Goal: Information Seeking & Learning: Learn about a topic

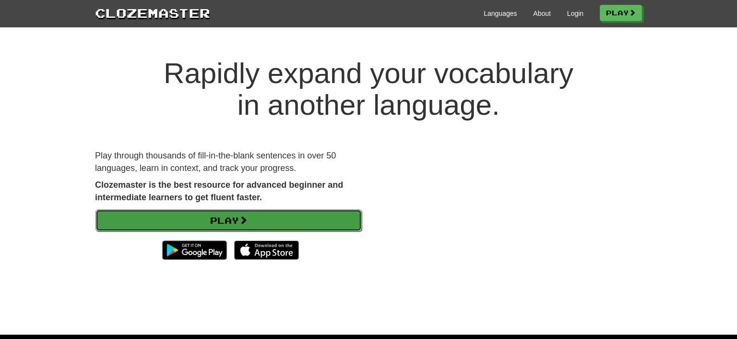
click at [235, 216] on link "Play" at bounding box center [228, 220] width 266 height 22
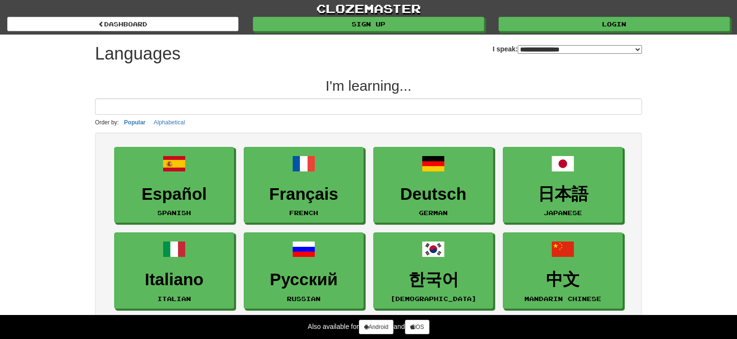
select select "*******"
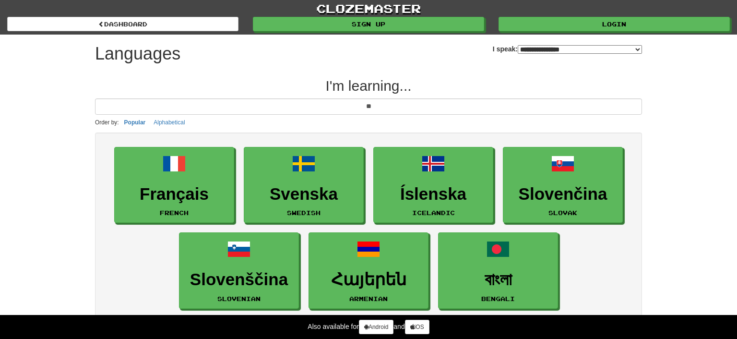
type input "*"
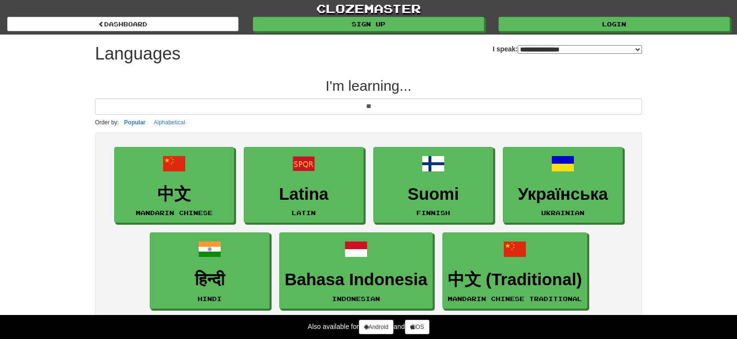
type input "*"
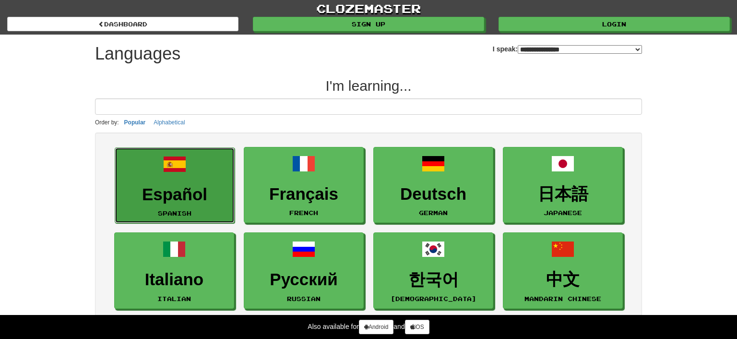
click at [151, 193] on h3 "Español" at bounding box center [174, 194] width 109 height 19
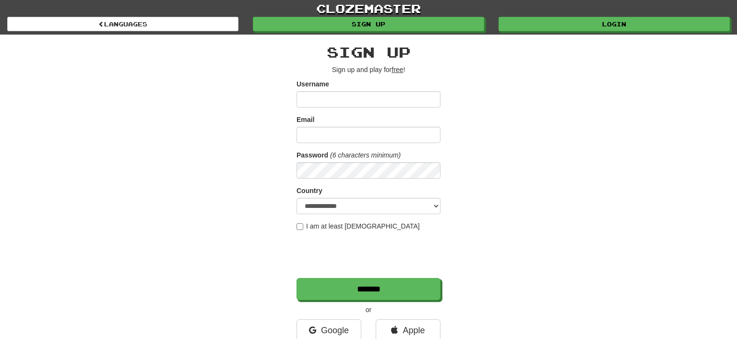
click at [142, 160] on div "**********" at bounding box center [368, 202] width 561 height 335
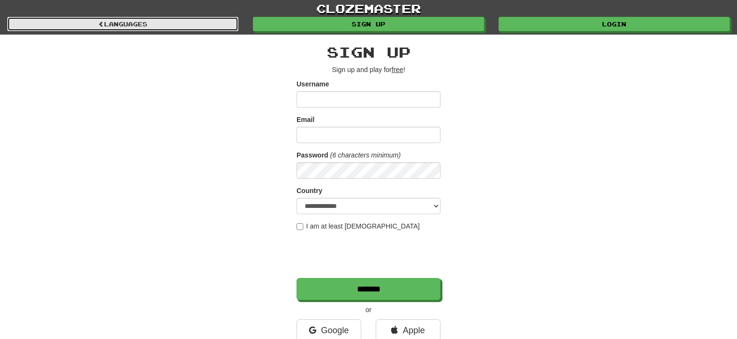
click at [124, 20] on link "Languages" at bounding box center [122, 24] width 231 height 14
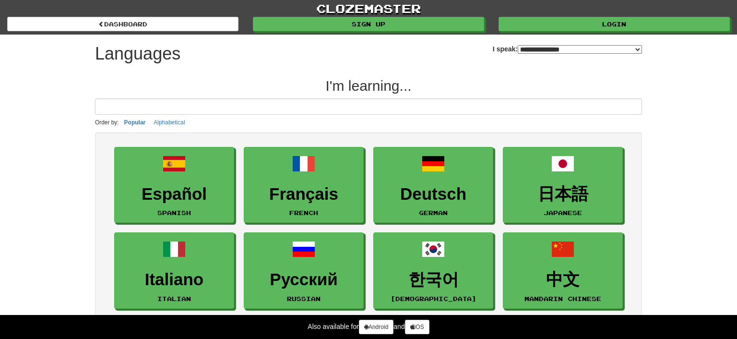
click at [518, 45] on select "**********" at bounding box center [580, 49] width 124 height 9
select select "*******"
click option "**********" at bounding box center [0, 0] width 0 height 0
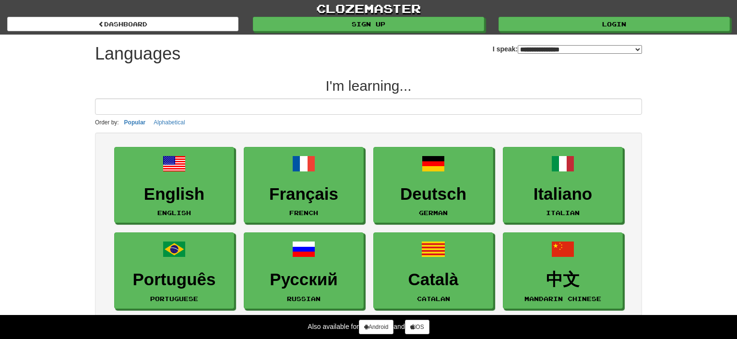
click at [269, 84] on h2 "I'm learning..." at bounding box center [368, 86] width 547 height 16
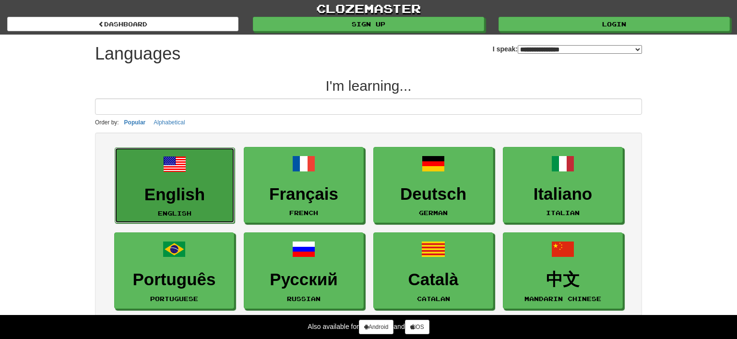
click at [173, 189] on h3 "English" at bounding box center [174, 194] width 109 height 19
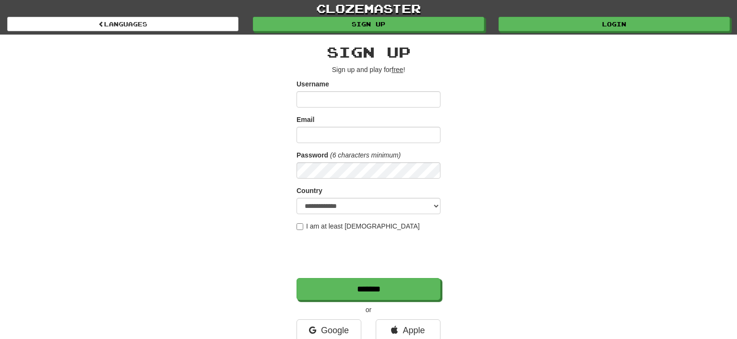
click at [182, 168] on div "**********" at bounding box center [368, 202] width 561 height 335
click at [314, 99] on input "Username" at bounding box center [368, 99] width 144 height 16
click at [208, 151] on div "**********" at bounding box center [368, 202] width 561 height 335
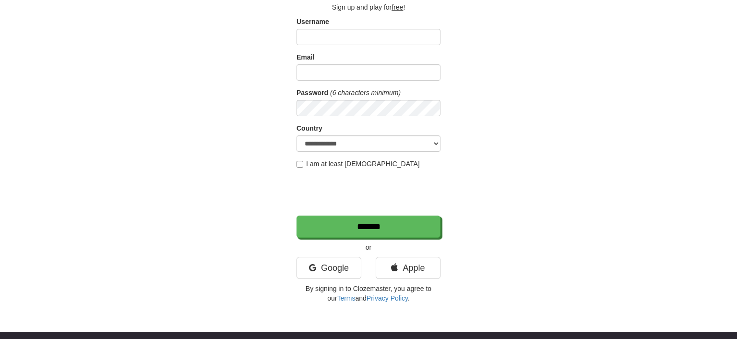
scroll to position [50, 0]
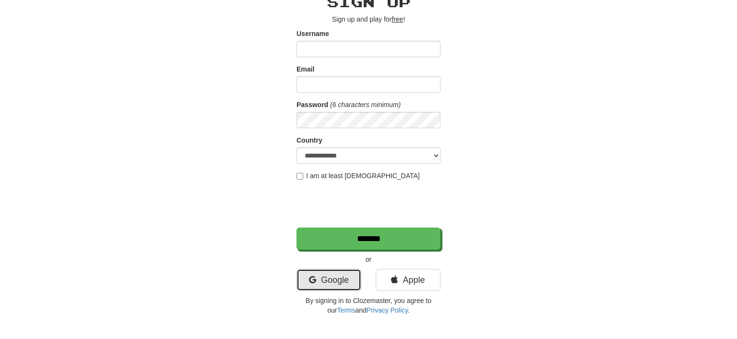
click at [321, 273] on link "Google" at bounding box center [328, 280] width 65 height 22
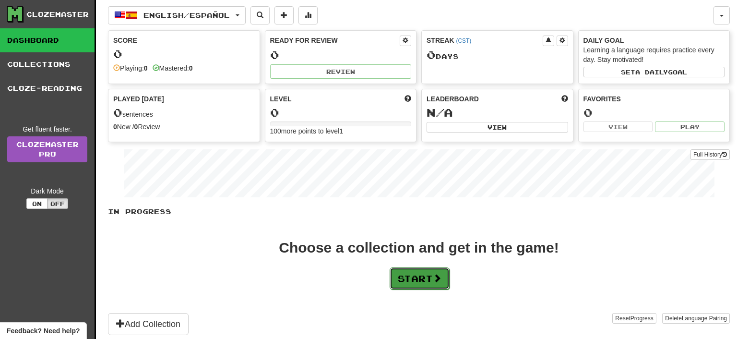
click at [426, 277] on button "Start" at bounding box center [420, 278] width 60 height 22
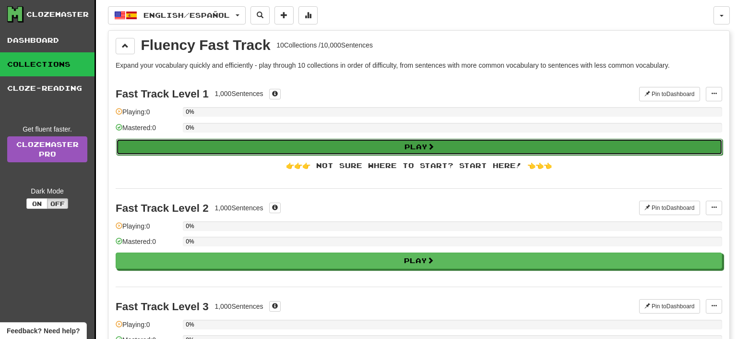
click at [391, 148] on button "Play" at bounding box center [419, 147] width 606 height 16
select select "**"
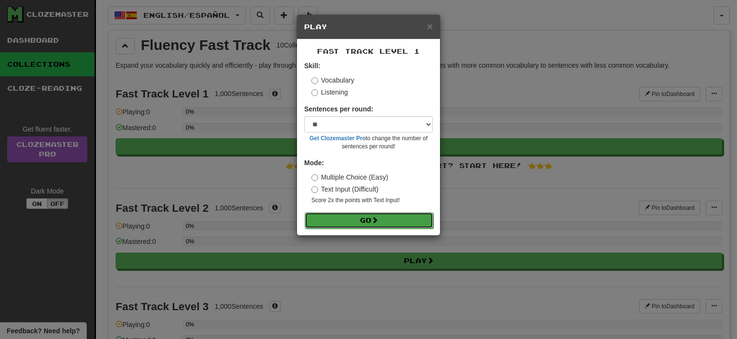
click at [395, 221] on button "Go" at bounding box center [369, 220] width 129 height 16
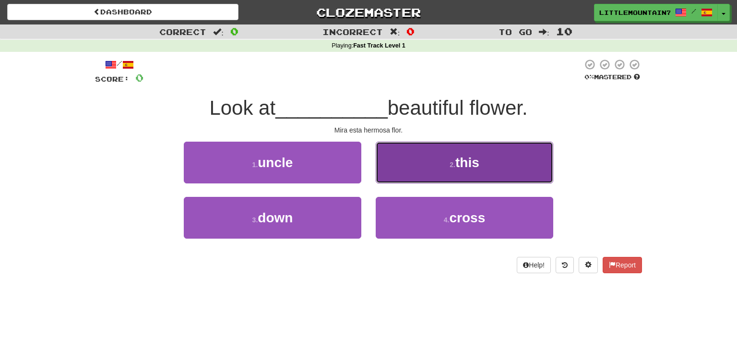
click at [472, 157] on span "this" at bounding box center [467, 162] width 24 height 15
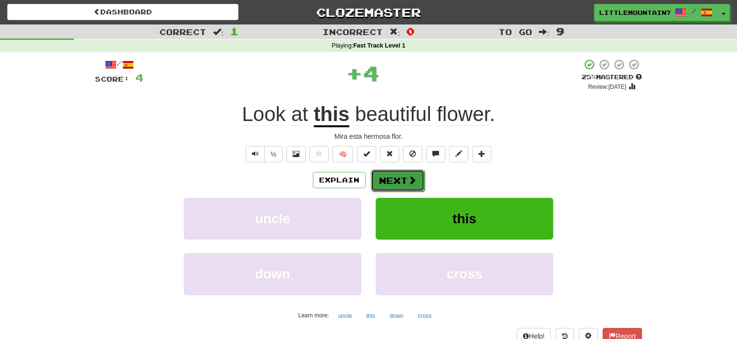
click at [400, 179] on button "Next" at bounding box center [398, 180] width 54 height 22
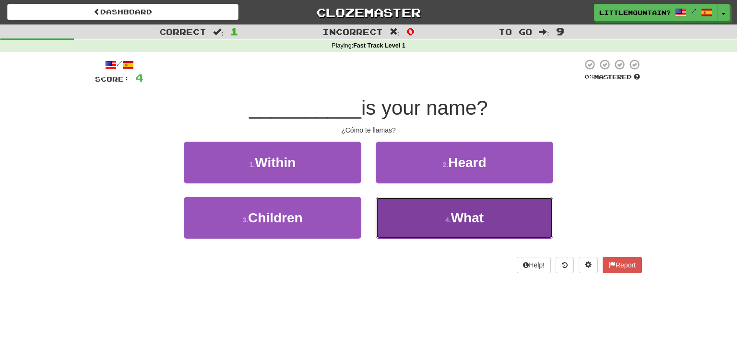
click at [465, 217] on span "What" at bounding box center [467, 217] width 33 height 15
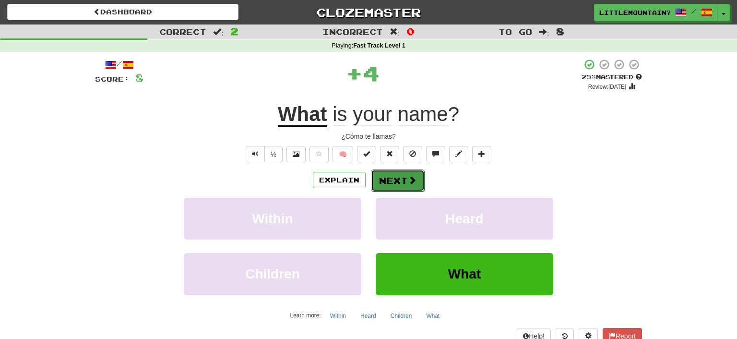
click at [398, 173] on button "Next" at bounding box center [398, 180] width 54 height 22
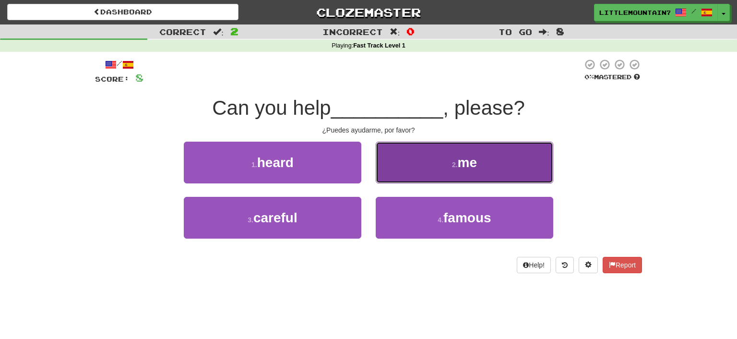
click at [453, 167] on small "2 ." at bounding box center [455, 165] width 6 height 8
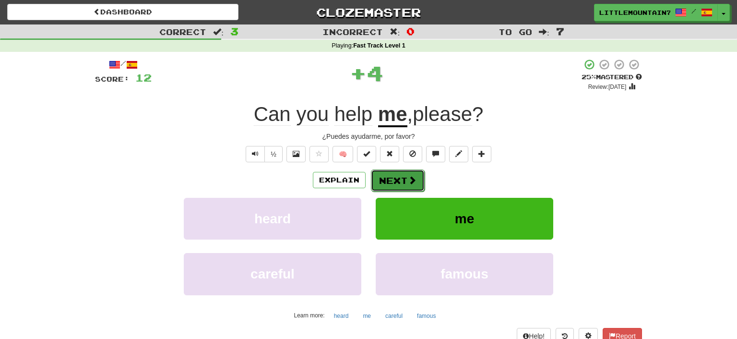
click at [404, 181] on button "Next" at bounding box center [398, 180] width 54 height 22
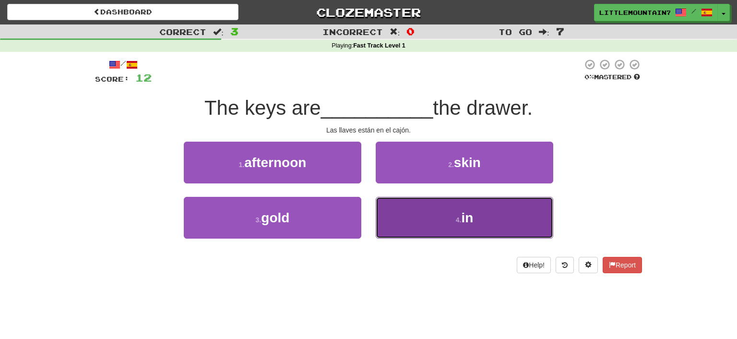
click at [463, 235] on button "4 . in" at bounding box center [464, 218] width 177 height 42
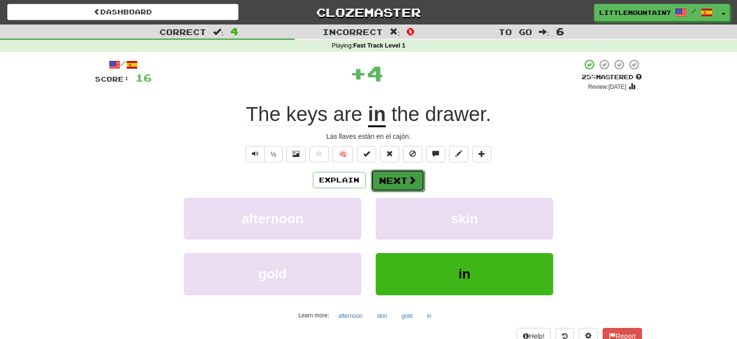
click at [401, 189] on button "Next" at bounding box center [398, 180] width 54 height 22
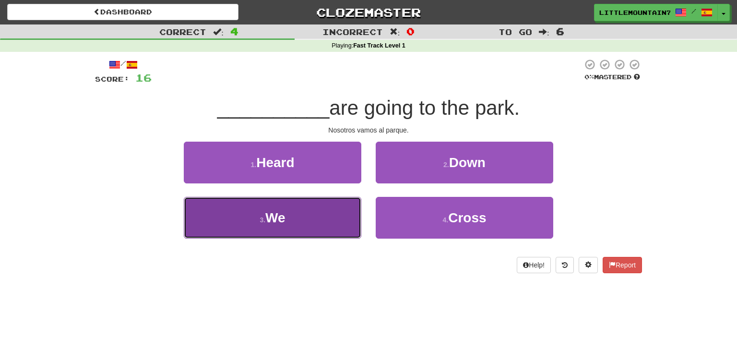
click at [272, 227] on button "3 . We" at bounding box center [272, 218] width 177 height 42
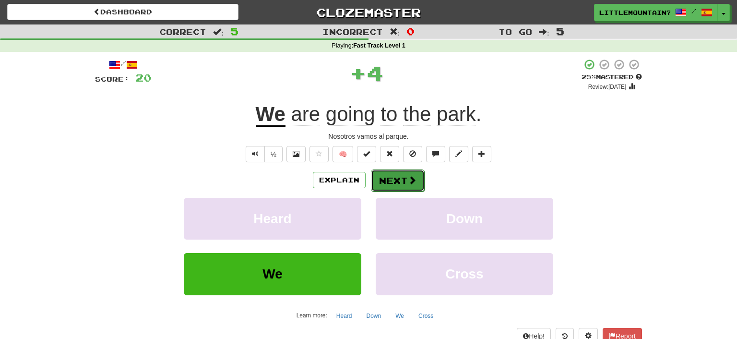
click at [390, 179] on button "Next" at bounding box center [398, 180] width 54 height 22
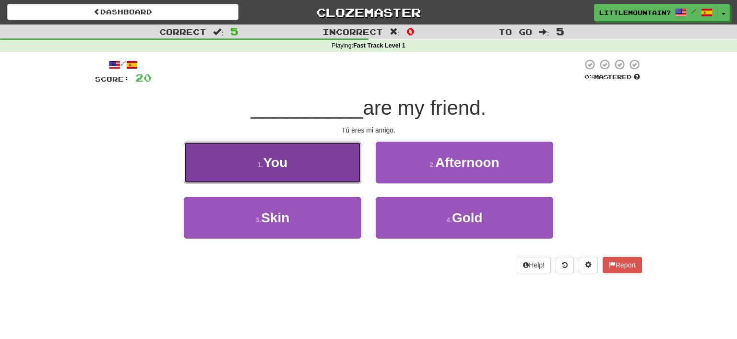
click at [300, 169] on button "1 . You" at bounding box center [272, 163] width 177 height 42
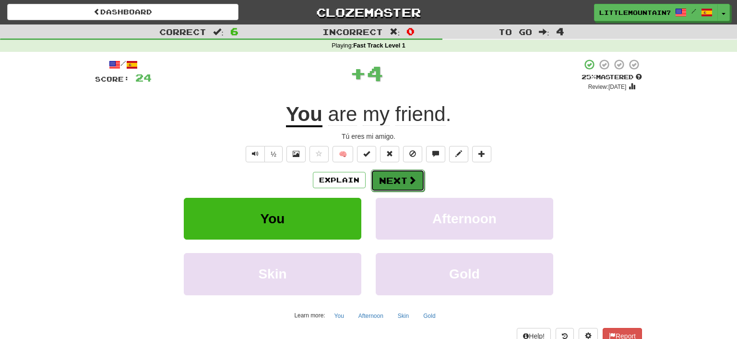
click at [402, 174] on button "Next" at bounding box center [398, 180] width 54 height 22
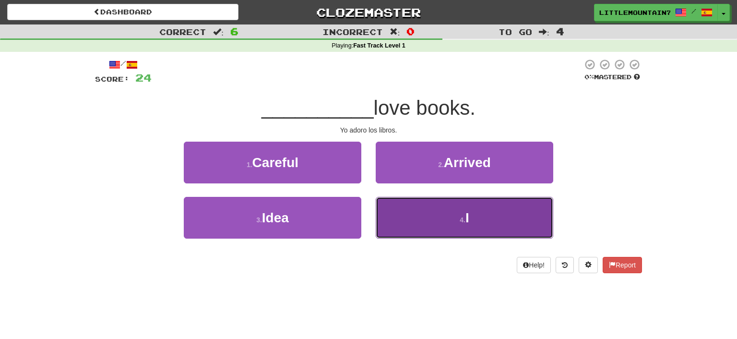
click at [459, 229] on button "4 . I" at bounding box center [464, 218] width 177 height 42
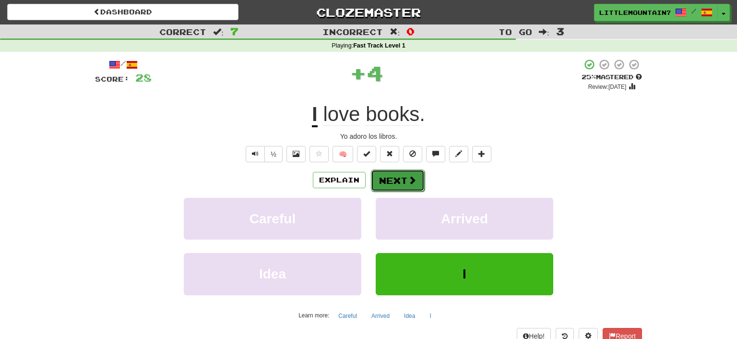
click at [388, 175] on button "Next" at bounding box center [398, 180] width 54 height 22
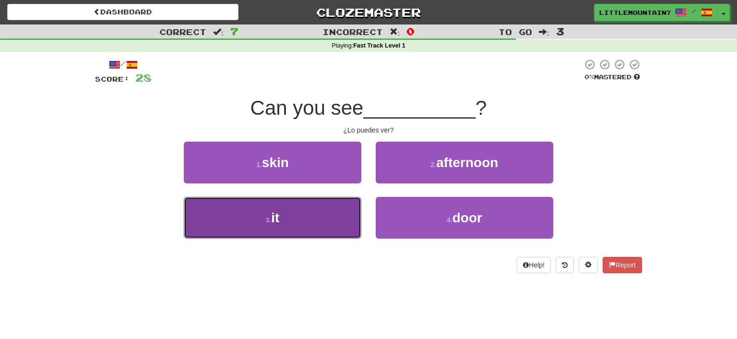
click at [299, 216] on button "3 . it" at bounding box center [272, 218] width 177 height 42
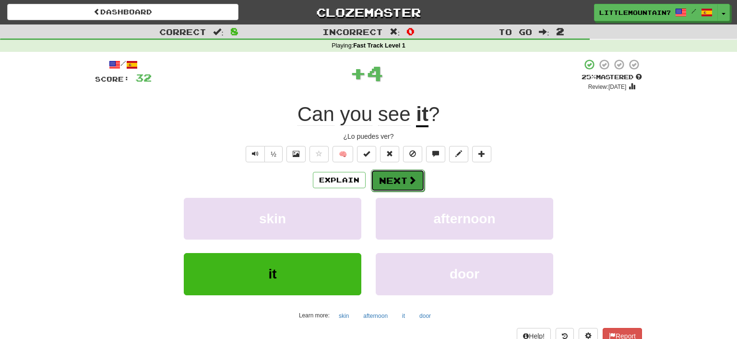
click at [399, 184] on button "Next" at bounding box center [398, 180] width 54 height 22
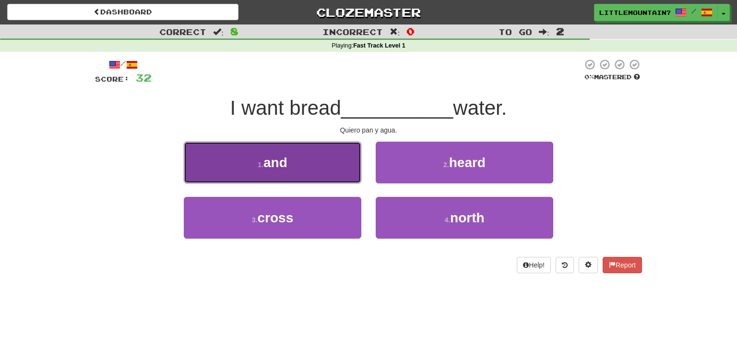
click at [305, 175] on button "1 . and" at bounding box center [272, 163] width 177 height 42
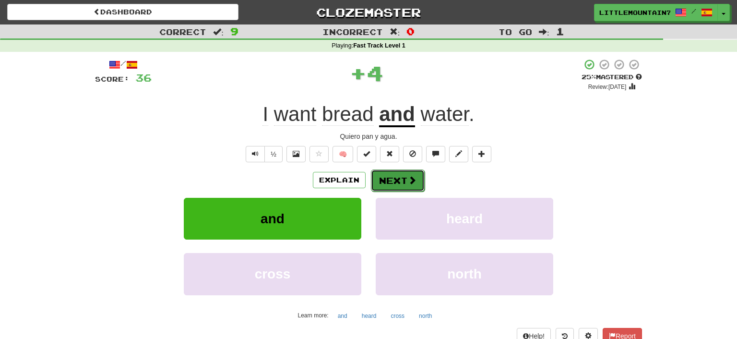
click at [390, 181] on button "Next" at bounding box center [398, 180] width 54 height 22
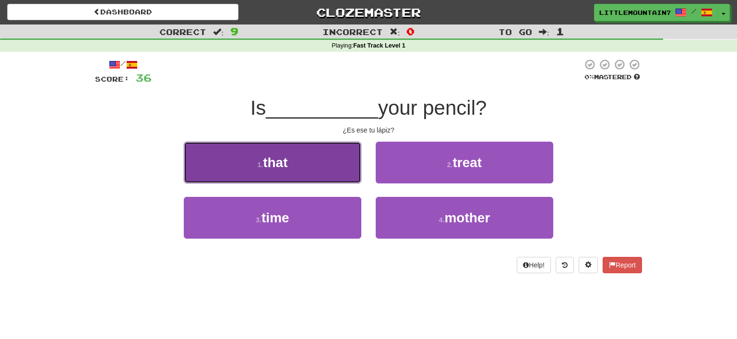
click at [277, 161] on span "that" at bounding box center [275, 162] width 24 height 15
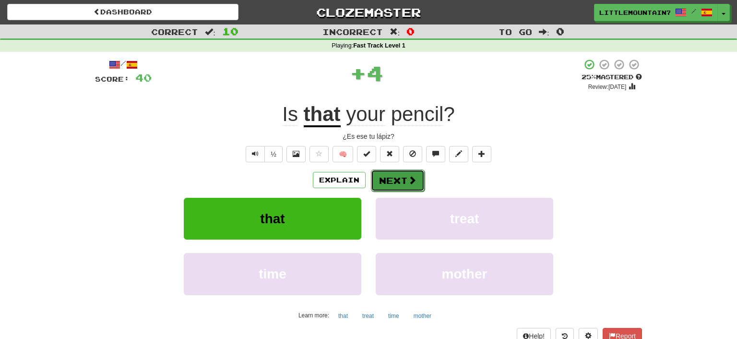
click at [388, 176] on button "Next" at bounding box center [398, 180] width 54 height 22
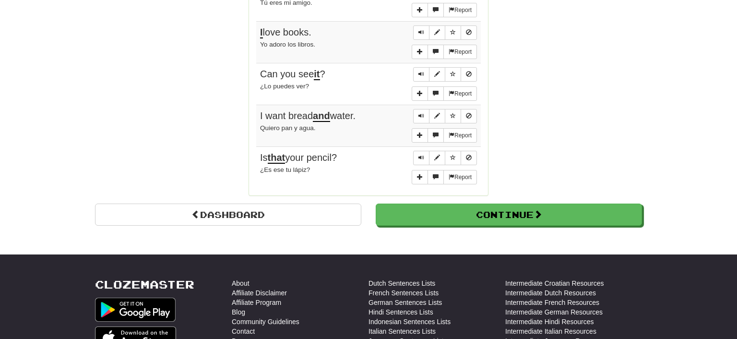
scroll to position [773, 0]
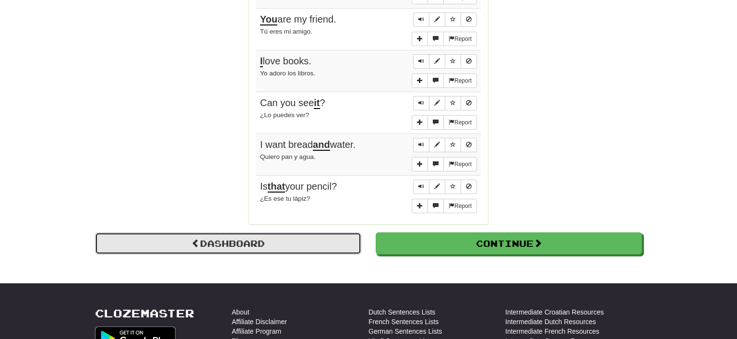
click at [234, 236] on link "Dashboard" at bounding box center [228, 243] width 266 height 22
